Goal: Check status: Check status

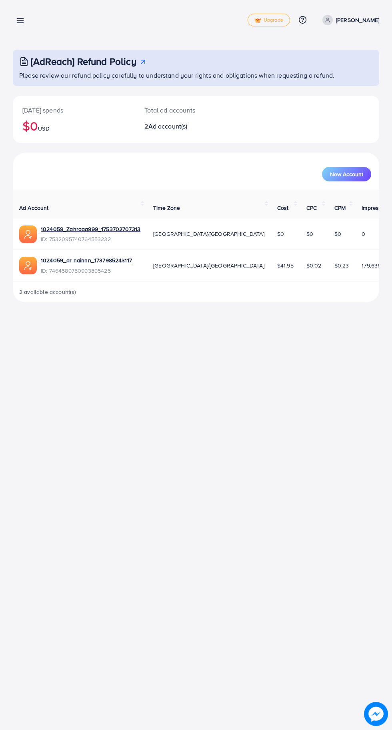
click at [37, 17] on div "Overview Upgrade Help Center Contact Support Plans and Pricing Term and policy …" at bounding box center [196, 19] width 367 height 23
click at [20, 19] on line at bounding box center [20, 19] width 6 height 0
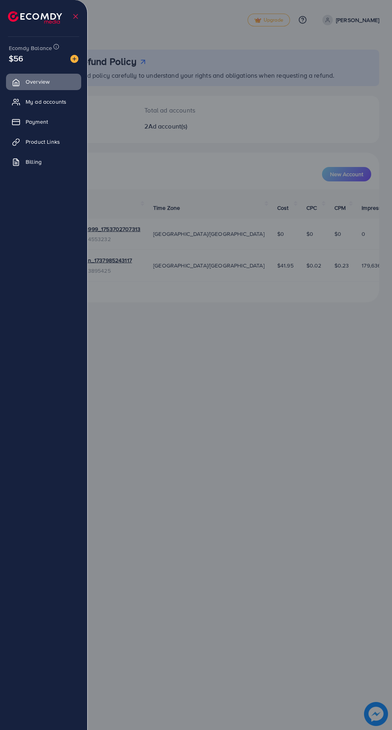
click at [357, 396] on div at bounding box center [196, 438] width 392 height 876
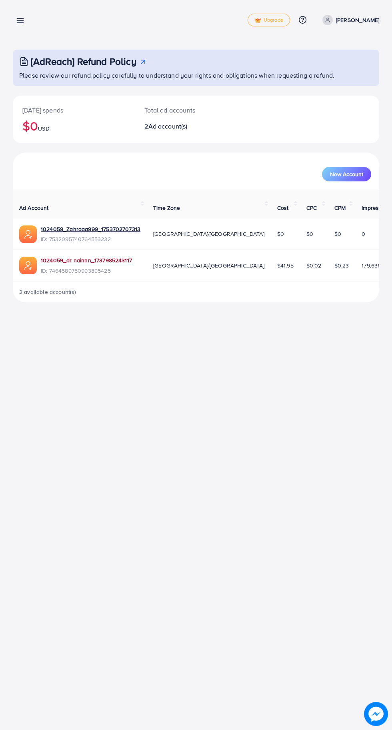
click at [53, 256] on link "1024059_dr nainnn_1737985243117" at bounding box center [86, 260] width 91 height 8
click at [22, 16] on link at bounding box center [19, 20] width 12 height 10
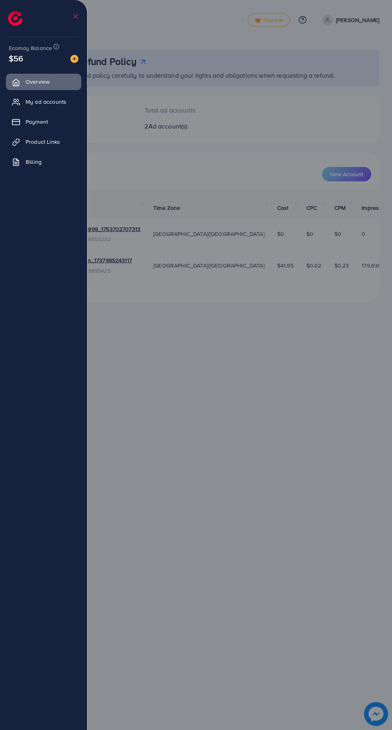
click at [26, 107] on link "My ad accounts" at bounding box center [43, 102] width 75 height 16
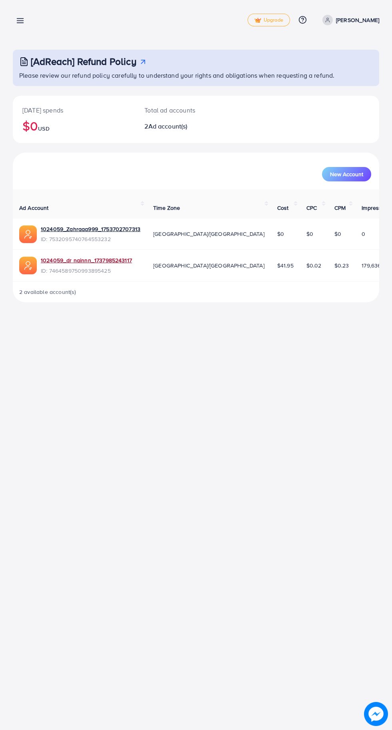
click at [107, 256] on link "1024059_dr nainnn_1737985243117" at bounding box center [86, 260] width 91 height 8
